Goal: Find specific page/section: Find specific page/section

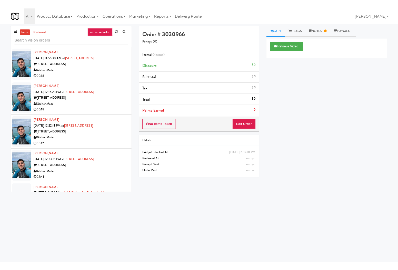
scroll to position [240, 0]
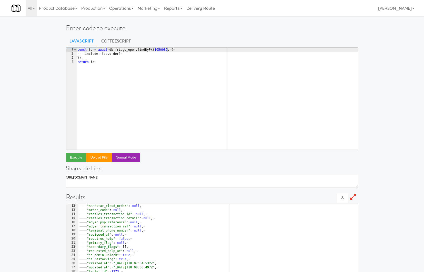
scroll to position [45, 0]
click at [60, 6] on link "Product Database" at bounding box center [58, 8] width 42 height 16
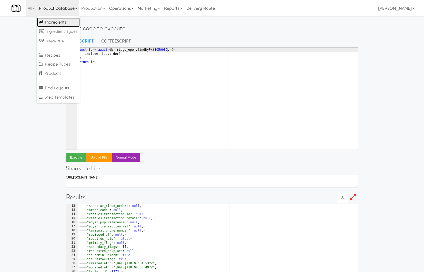
click at [60, 23] on link "Ingredients" at bounding box center [58, 22] width 43 height 9
